Goal: Check status

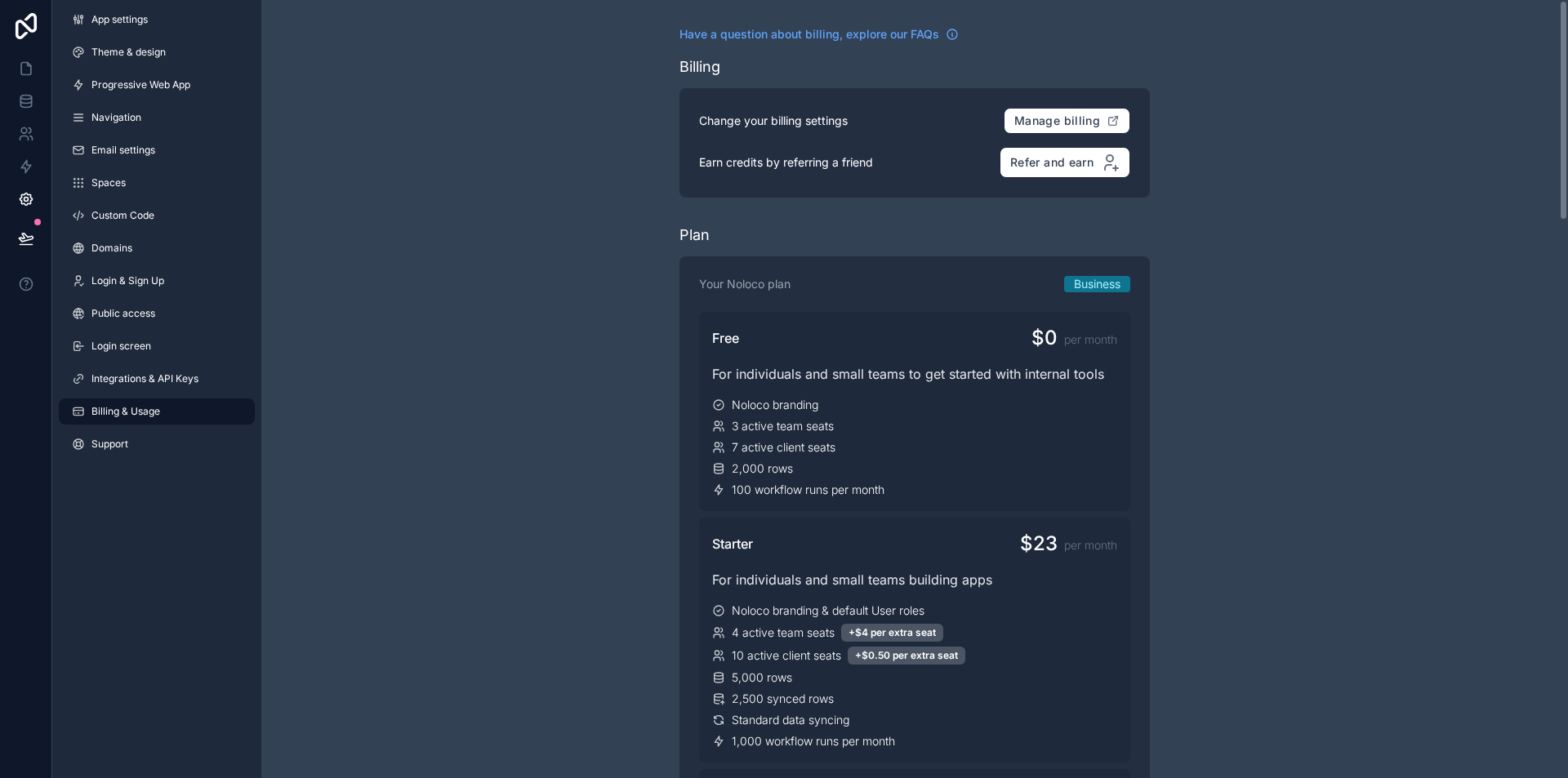
click at [34, 165] on icon at bounding box center [26, 166] width 17 height 17
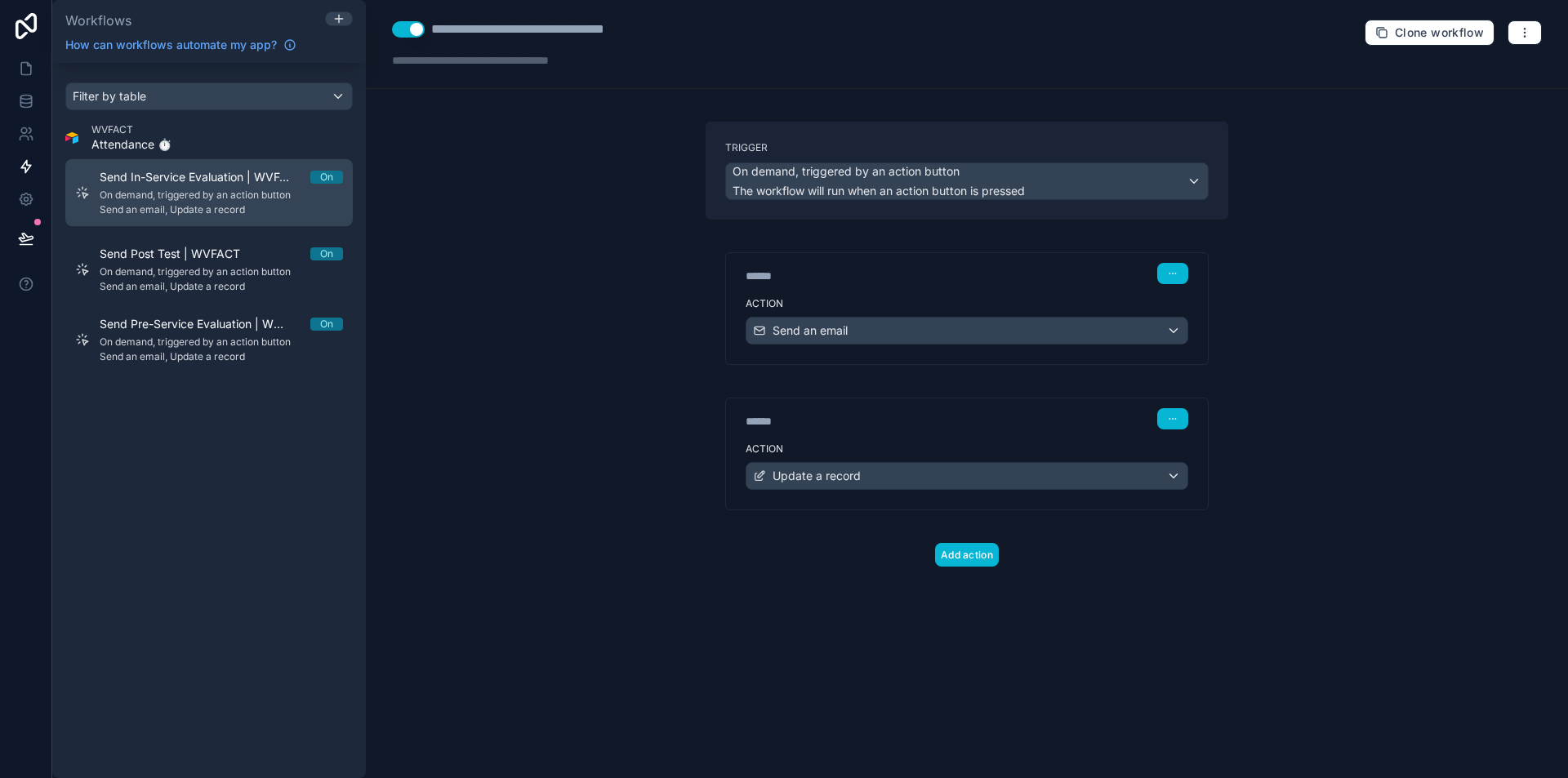
click at [171, 166] on link "Send In-Service Evaluation | WVFACT On On demand, triggered by an action button…" at bounding box center [209, 193] width 288 height 67
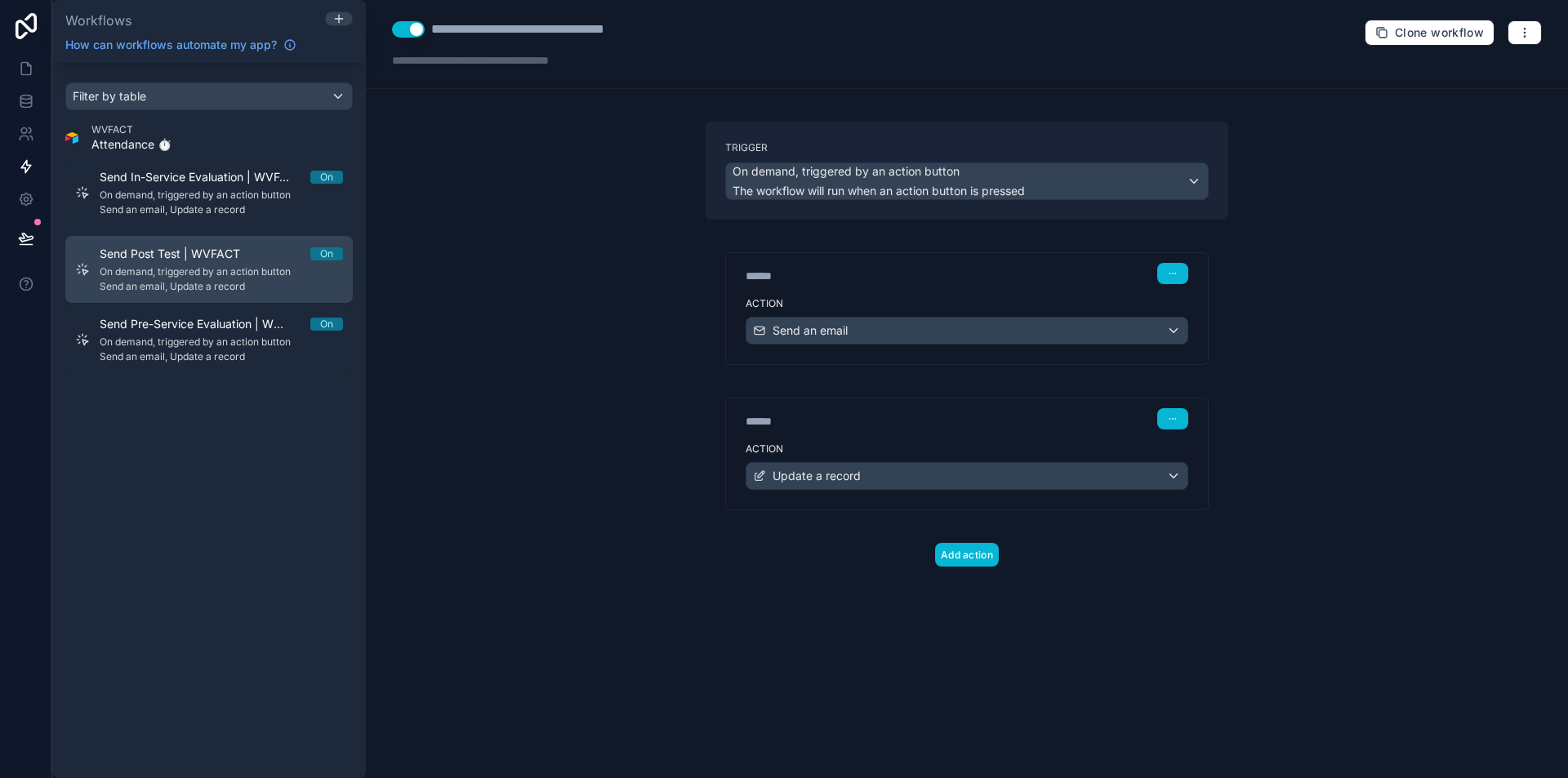
click at [185, 253] on span "Send Post Test | WVFACT" at bounding box center [180, 254] width 160 height 17
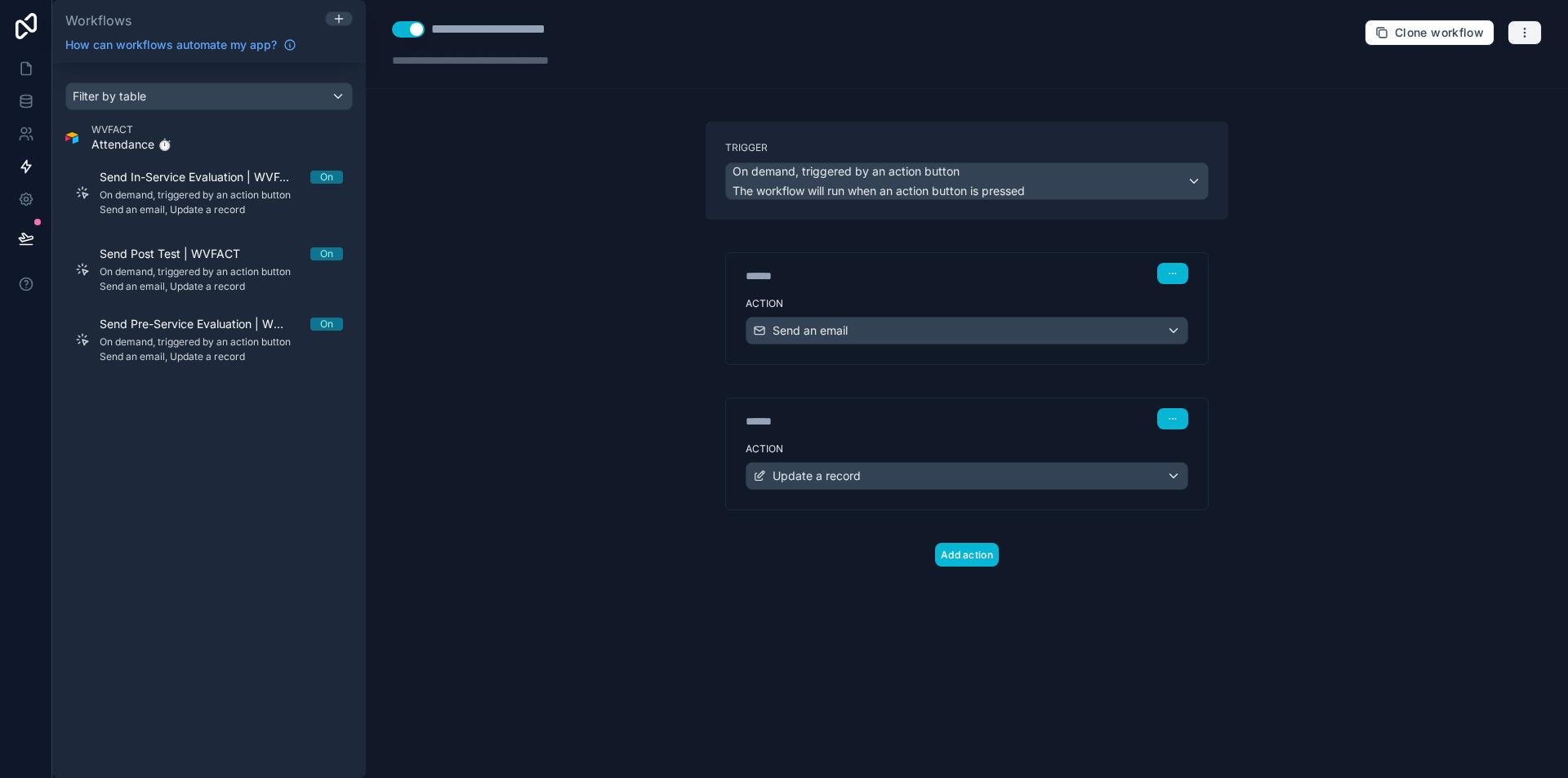
click at [1521, 35] on icon "button" at bounding box center [1524, 32] width 13 height 13
click at [1466, 96] on span "Run history" at bounding box center [1481, 97] width 78 height 13
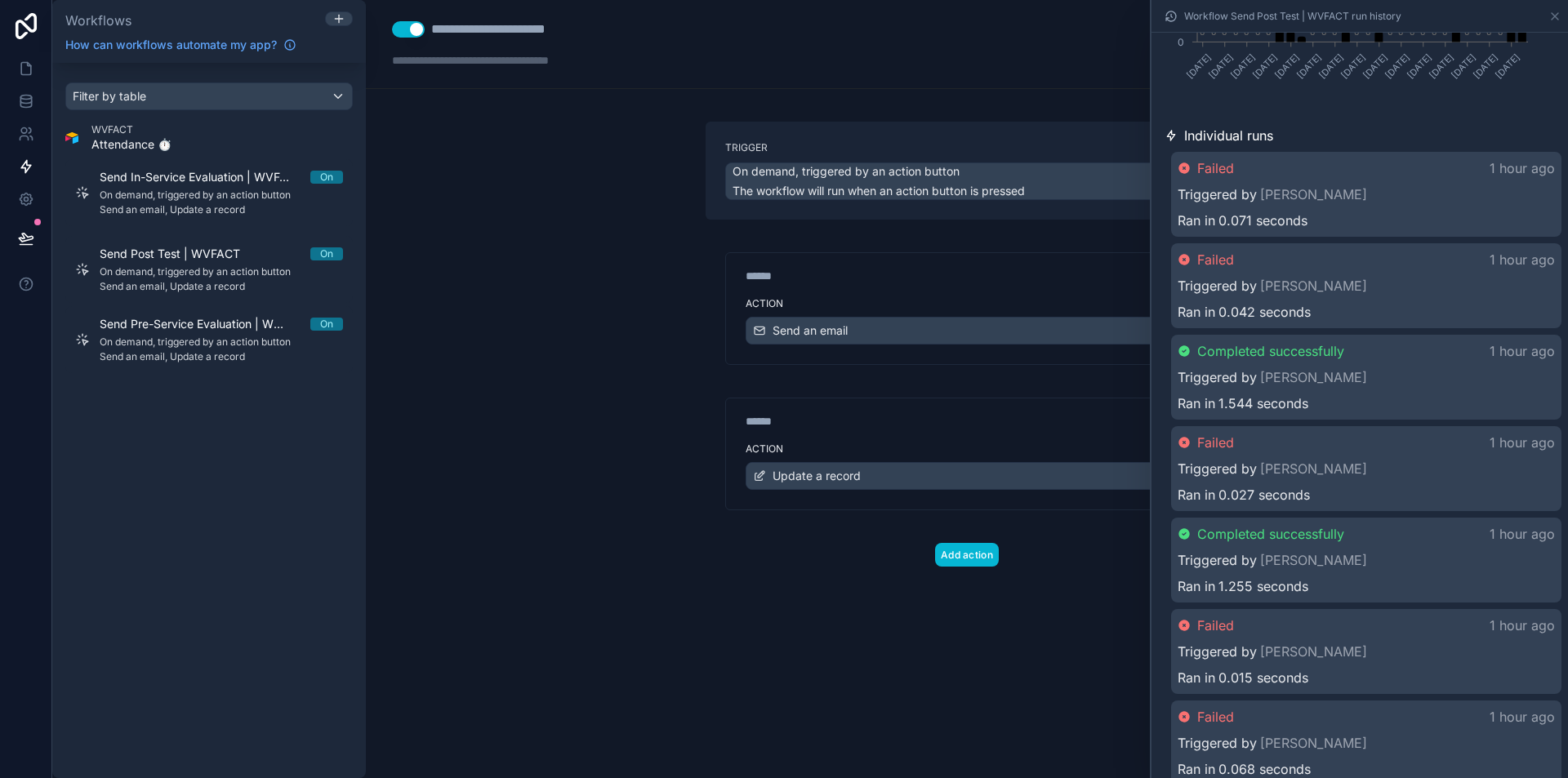
scroll to position [408, 0]
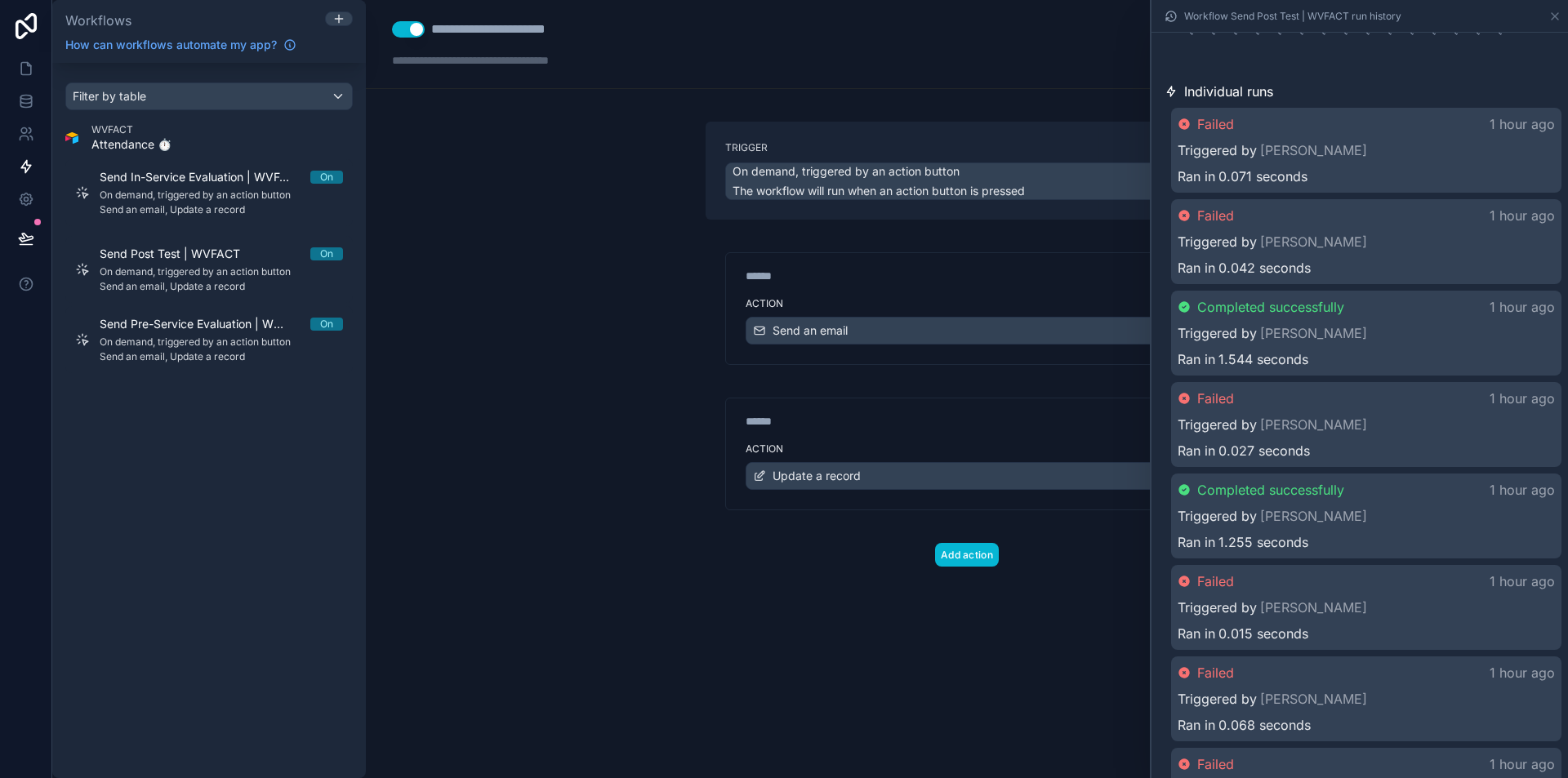
click at [1454, 233] on div "Triggered by [PERSON_NAME]" at bounding box center [1366, 242] width 378 height 20
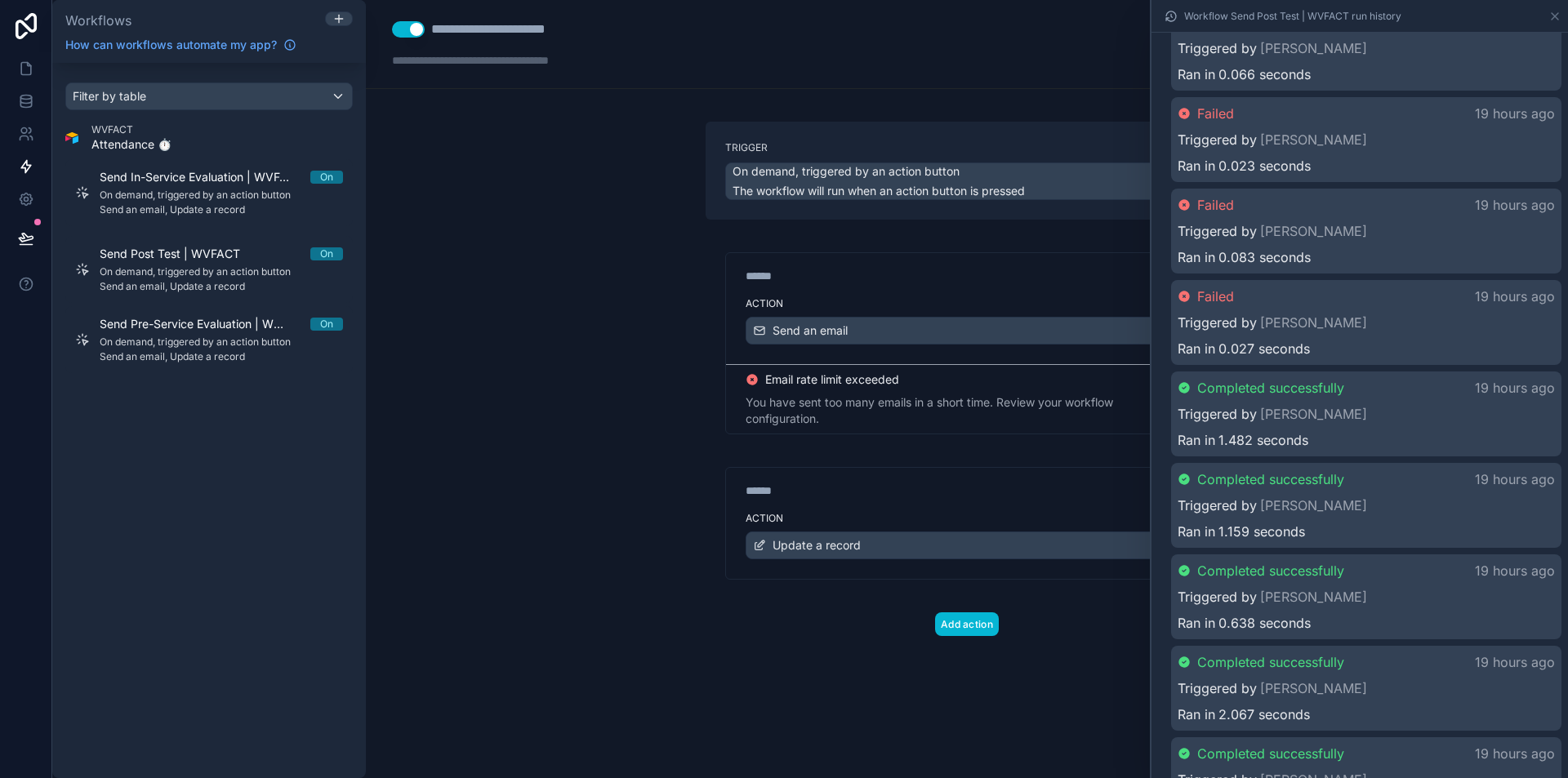
scroll to position [1855, 0]
